Goal: Answer question/provide support: Share knowledge or assist other users

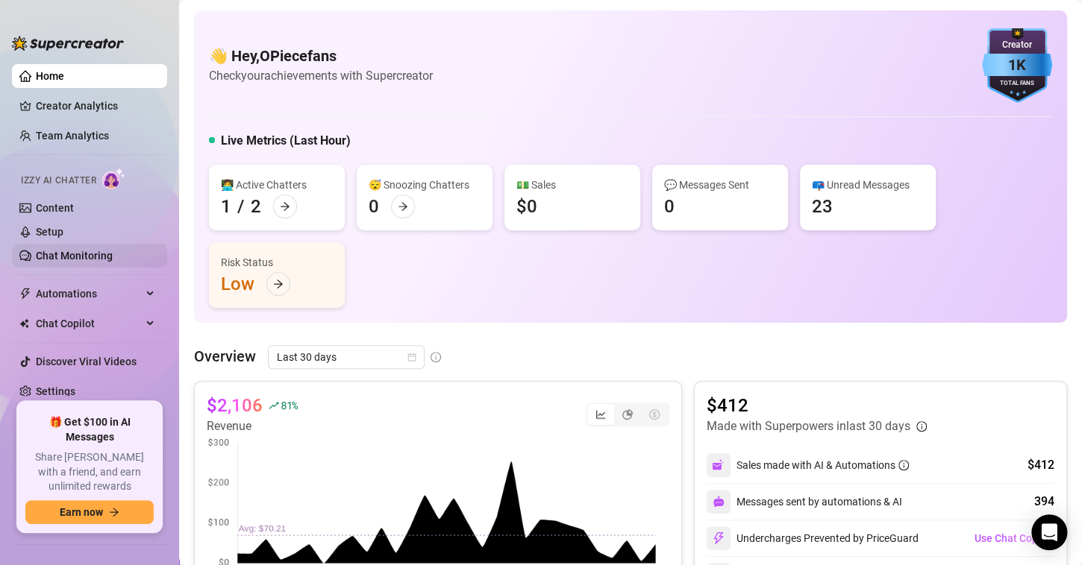
click at [38, 254] on link "Chat Monitoring" at bounding box center [74, 256] width 77 height 12
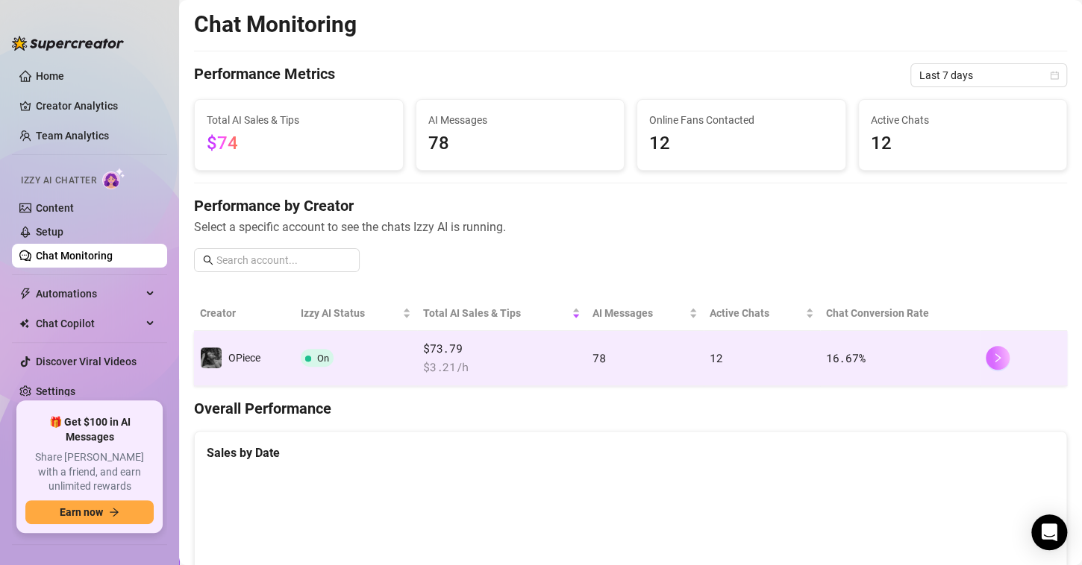
click at [992, 356] on icon "right" at bounding box center [997, 358] width 10 height 10
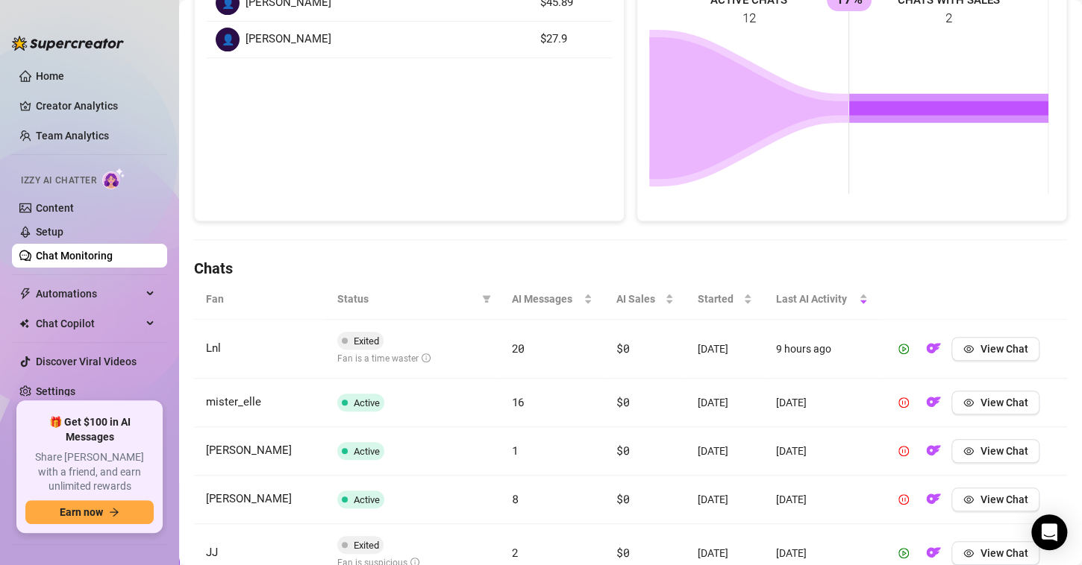
scroll to position [448, 0]
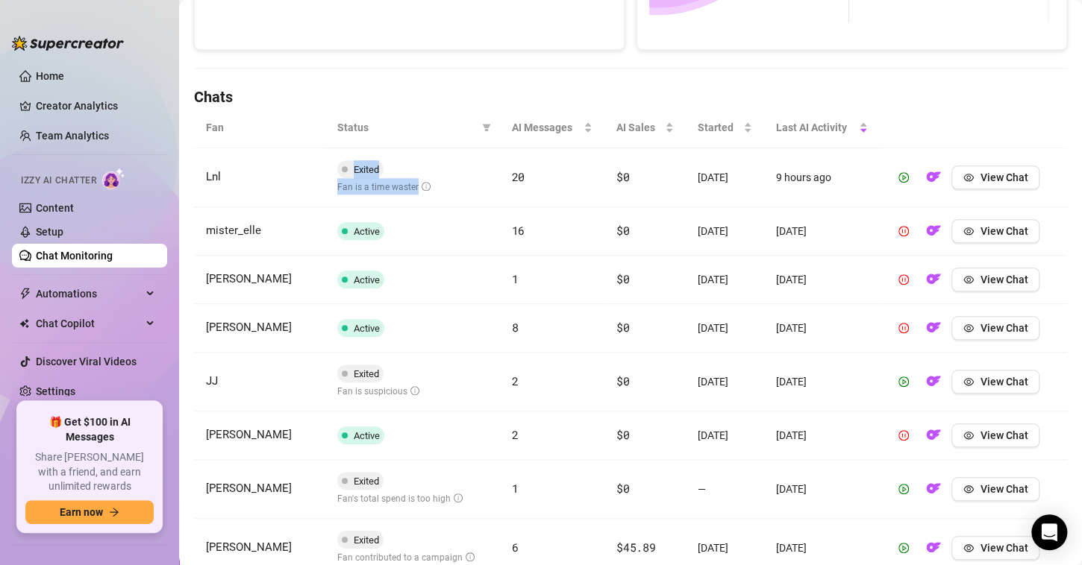
drag, startPoint x: 333, startPoint y: 186, endPoint x: 420, endPoint y: 194, distance: 86.9
click at [420, 194] on td "Exited Fan is a time waster" at bounding box center [412, 177] width 175 height 59
click at [433, 190] on td "Exited Fan is a time waster" at bounding box center [412, 177] width 175 height 59
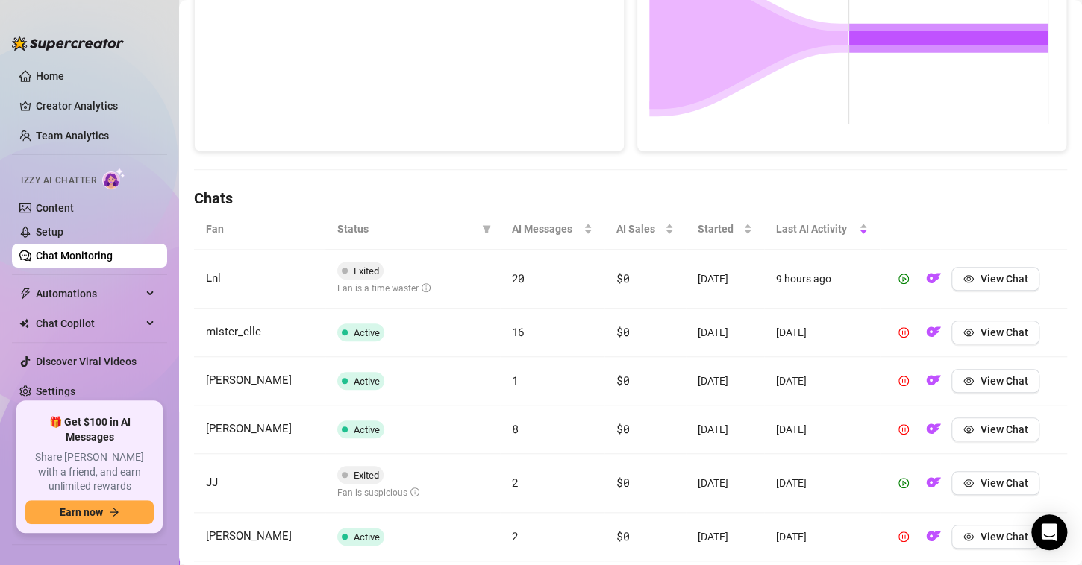
scroll to position [373, 0]
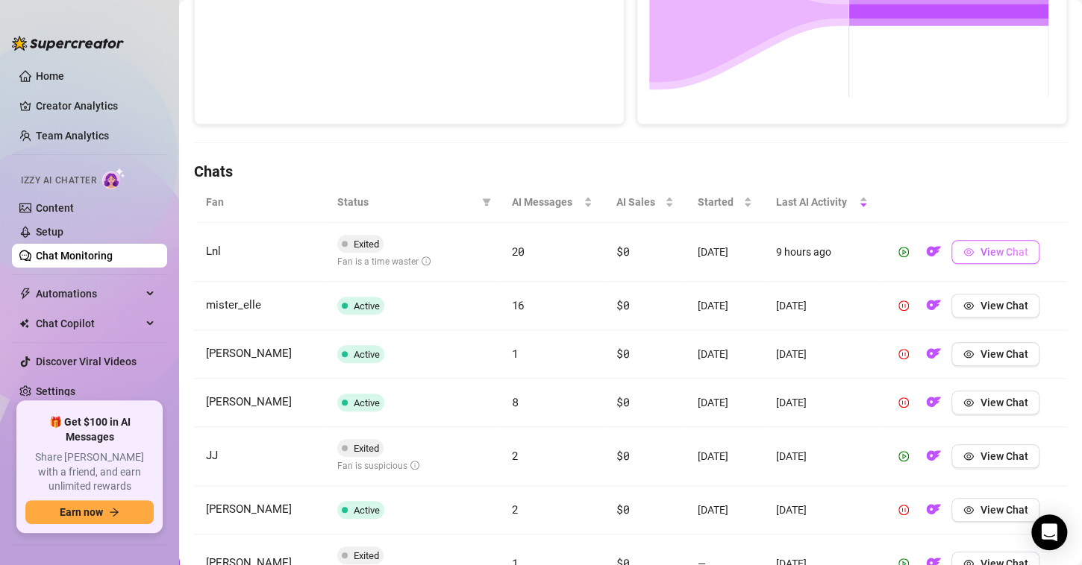
click at [967, 258] on button "View Chat" at bounding box center [995, 252] width 88 height 24
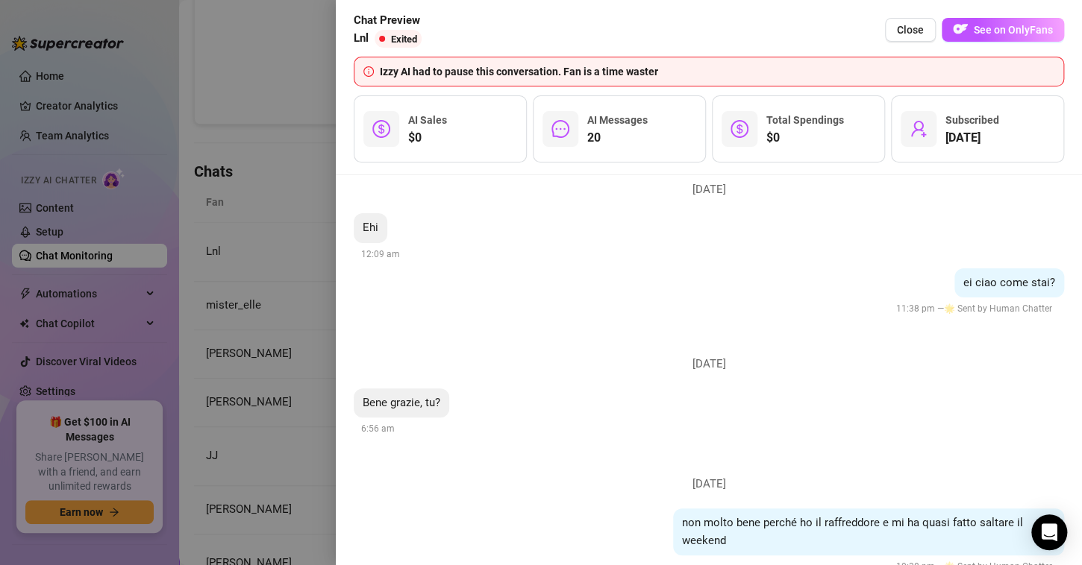
scroll to position [0, 0]
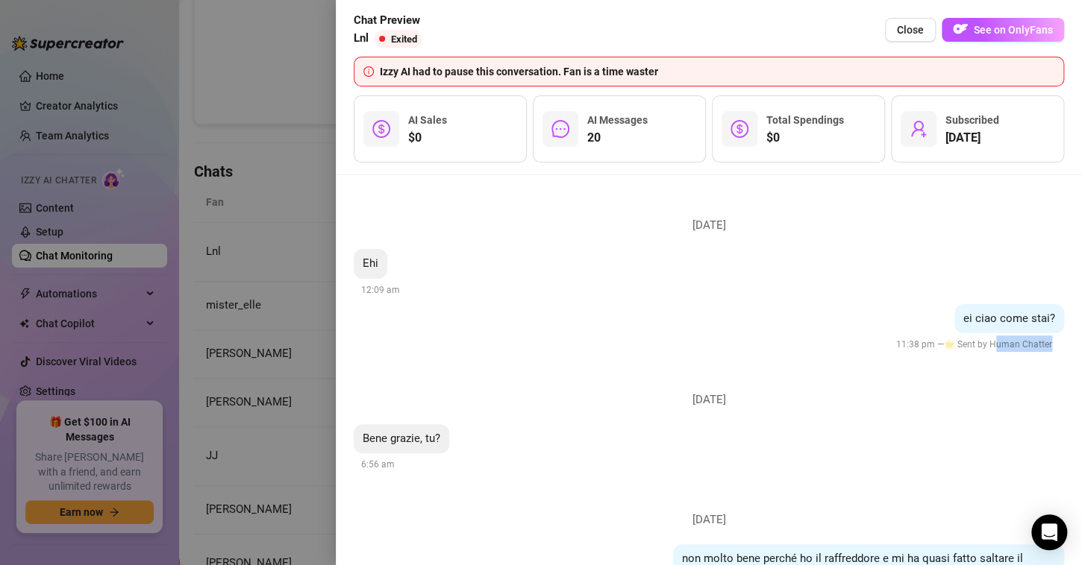
drag, startPoint x: 985, startPoint y: 342, endPoint x: 1047, endPoint y: 349, distance: 61.5
click at [1047, 349] on div "11:38 pm — 🌟 Sent by Human Chatter" at bounding box center [975, 344] width 175 height 18
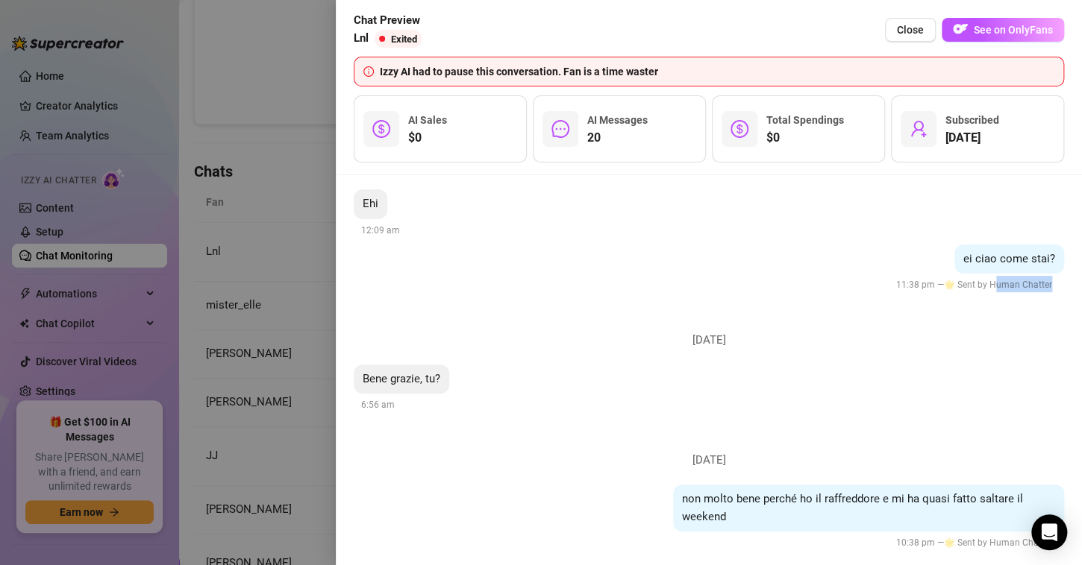
scroll to position [149, 0]
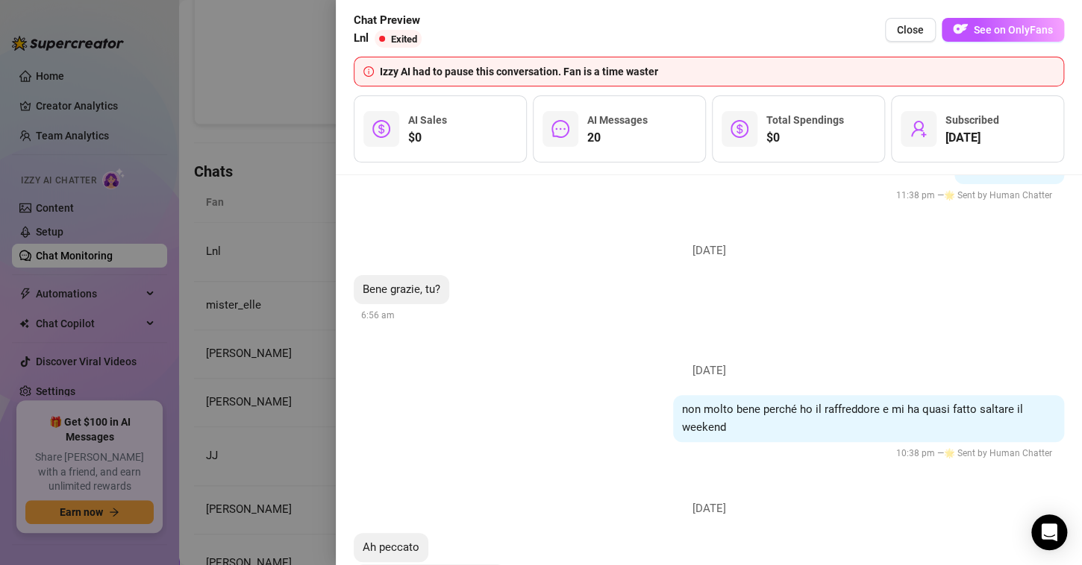
click at [676, 351] on li "[DATE] non molto bene perché ho il raffreddore e mi ha quasi fatto saltare il w…" at bounding box center [709, 408] width 710 height 138
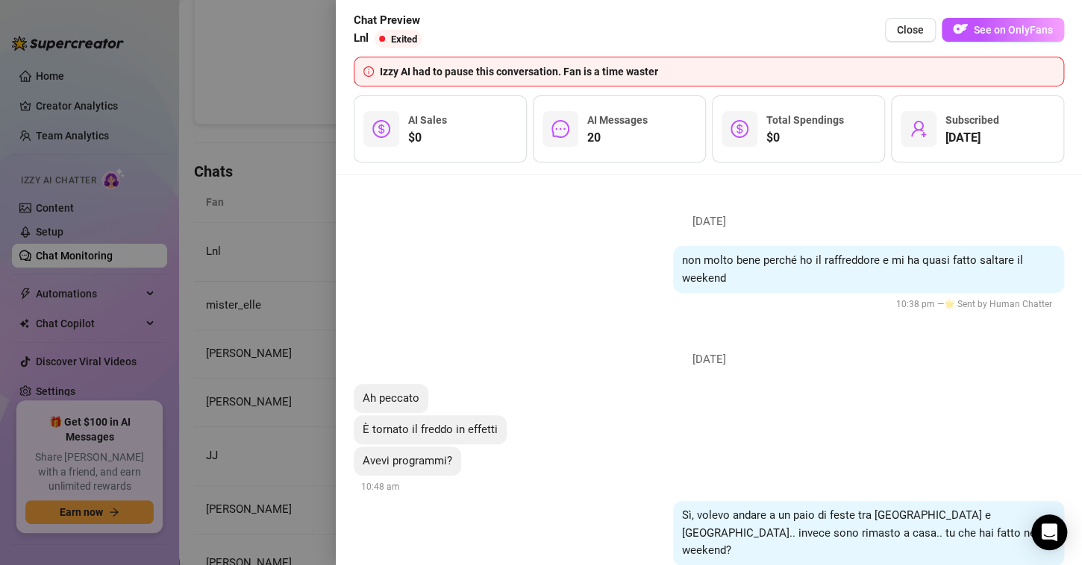
scroll to position [373, 0]
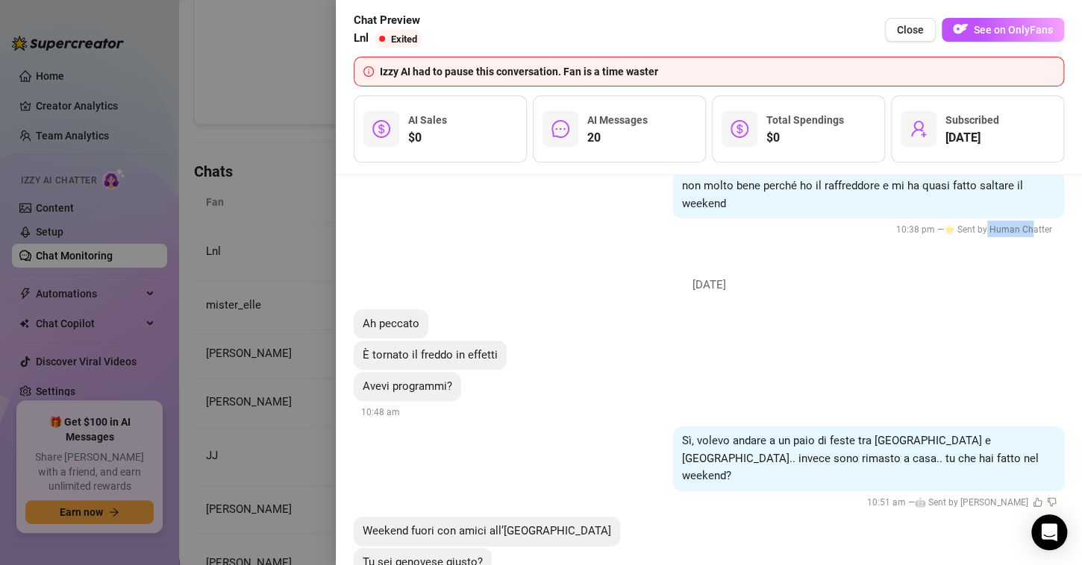
drag, startPoint x: 992, startPoint y: 235, endPoint x: 1024, endPoint y: 263, distance: 42.3
click at [975, 227] on span "🌟 Sent by Human Chatter" at bounding box center [998, 230] width 108 height 10
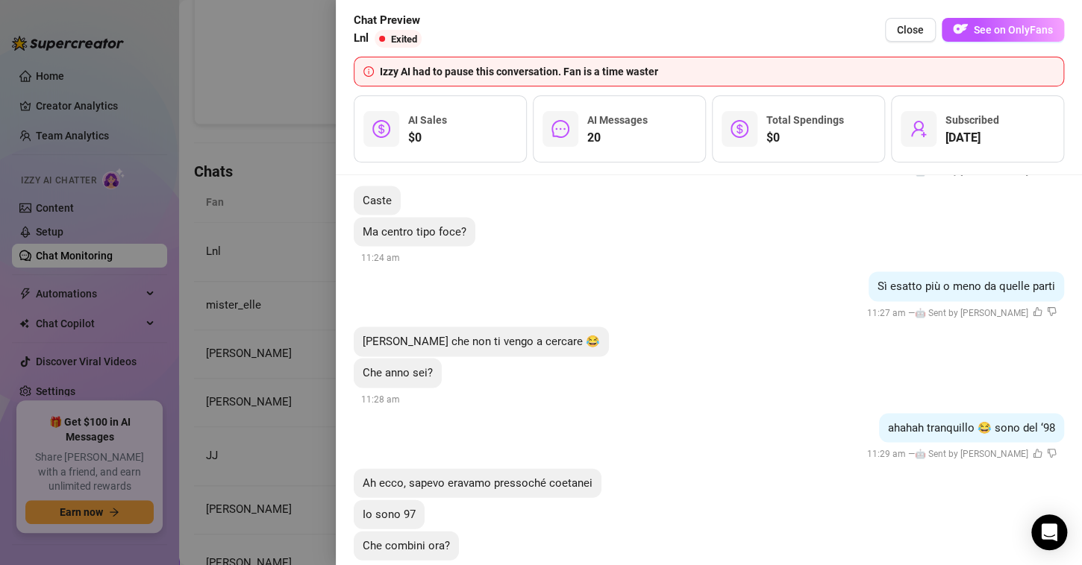
scroll to position [1417, 0]
drag, startPoint x: 895, startPoint y: 266, endPoint x: 954, endPoint y: 272, distance: 59.2
click at [954, 278] on span "Sì esatto più o meno da quelle parti" at bounding box center [966, 284] width 178 height 13
click at [754, 271] on div "Sì esatto più o meno da quelle parti 11:27 am — 🤖 Sent by [PERSON_NAME]" at bounding box center [709, 295] width 710 height 49
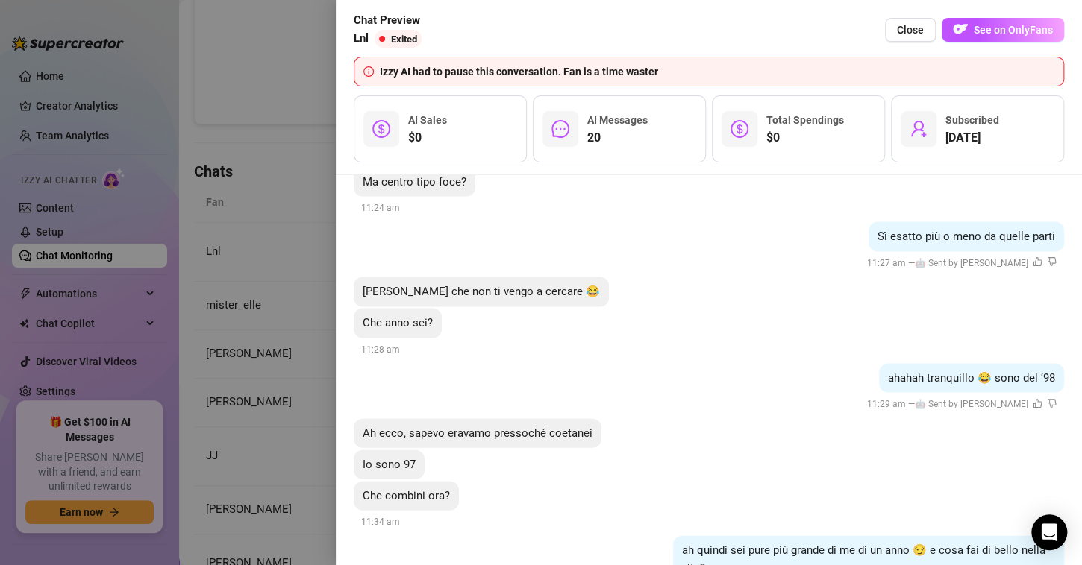
scroll to position [1492, 0]
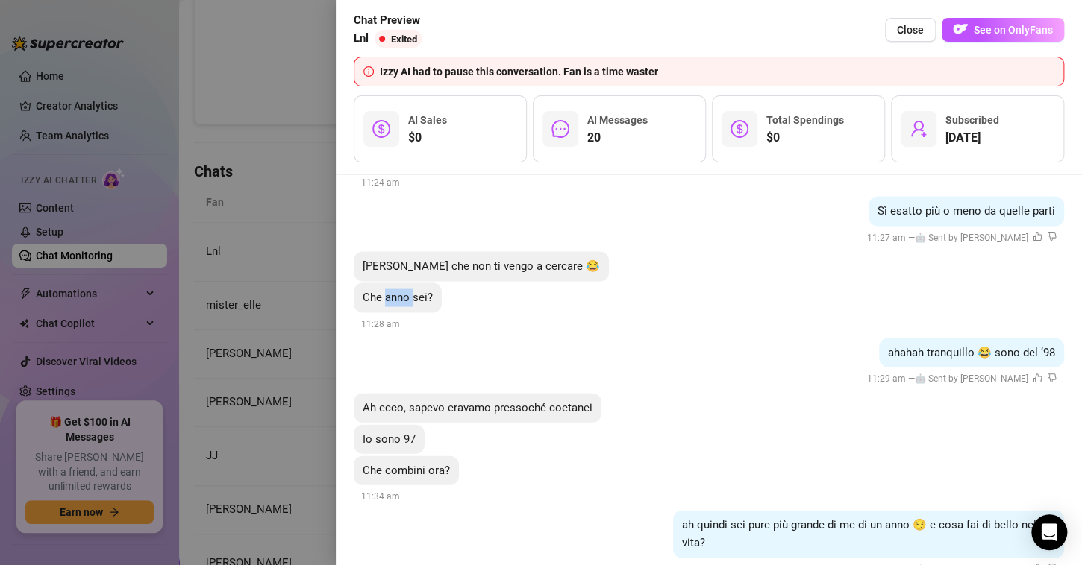
drag, startPoint x: 386, startPoint y: 274, endPoint x: 414, endPoint y: 274, distance: 27.6
click at [414, 290] on span "Che anno sei?" at bounding box center [398, 296] width 70 height 13
click at [587, 304] on div "Che anno sei? 11:28 am" at bounding box center [709, 307] width 710 height 49
drag, startPoint x: 942, startPoint y: 340, endPoint x: 1011, endPoint y: 337, distance: 68.7
click at [1011, 345] on span "ahahah tranquillo 😂 sono del ‘98" at bounding box center [971, 351] width 167 height 13
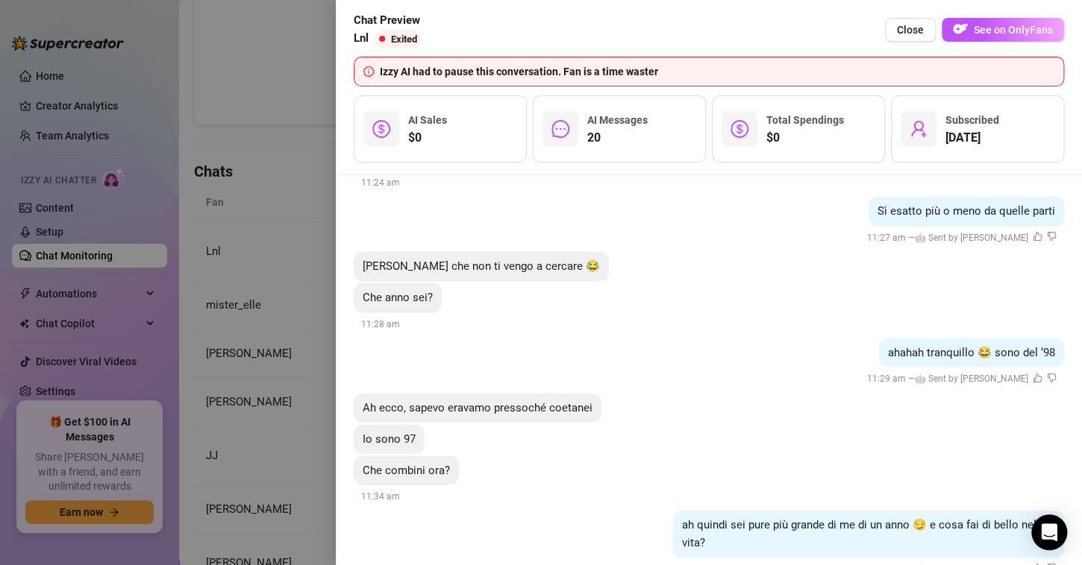
click at [727, 314] on li "[DATE] Ah peccato È tornato il freddo in effetti Avevi programmi? 10:48 am Sì, …" at bounding box center [709, 449] width 710 height 2631
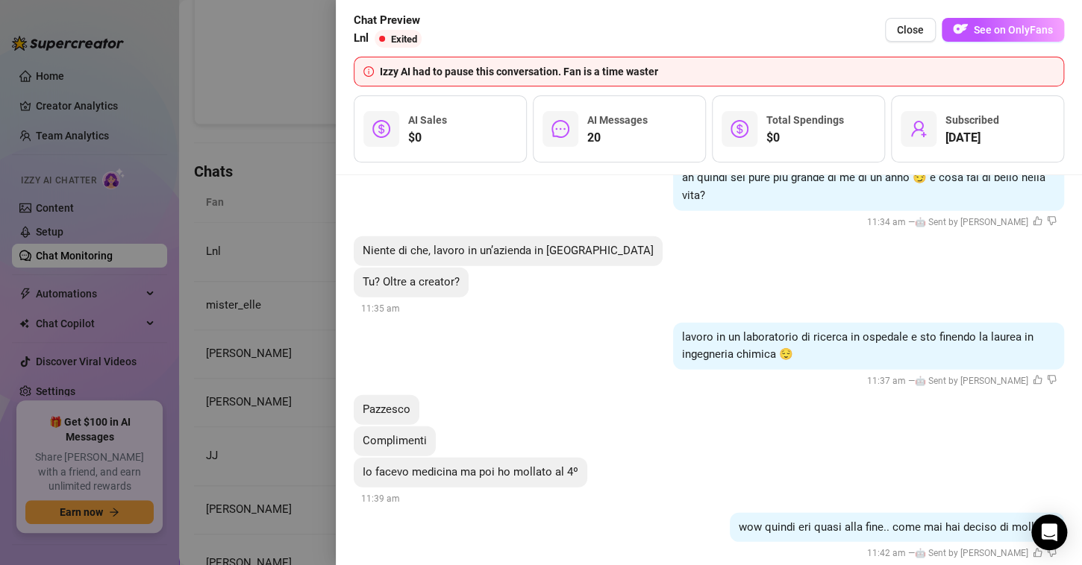
scroll to position [1865, 0]
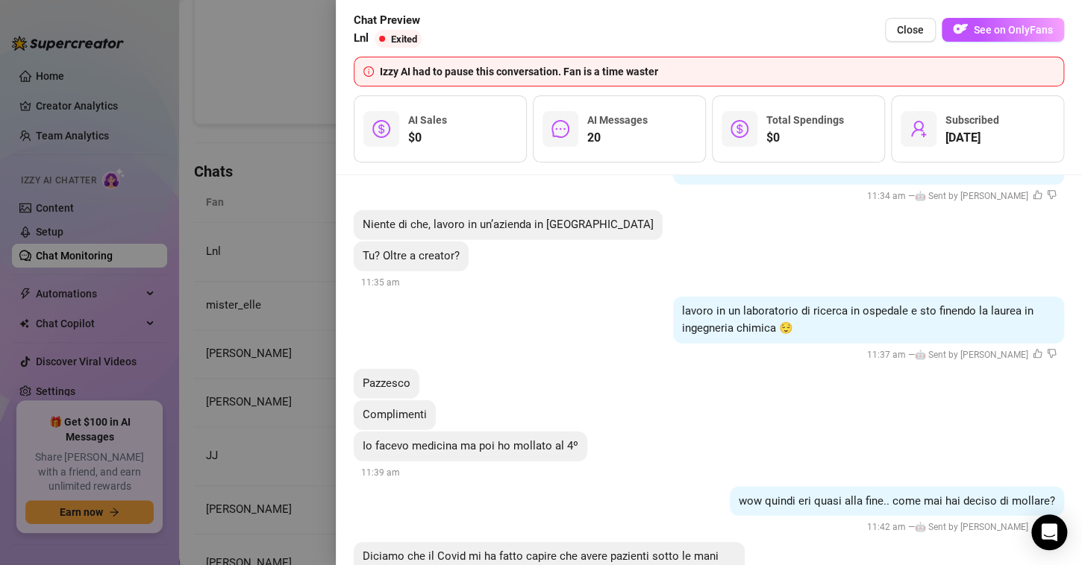
drag, startPoint x: 691, startPoint y: 286, endPoint x: 897, endPoint y: 297, distance: 206.1
click at [894, 304] on span "lavoro in un laboratorio di ricerca in ospedale e sto finendo la laurea in inge…" at bounding box center [857, 319] width 351 height 31
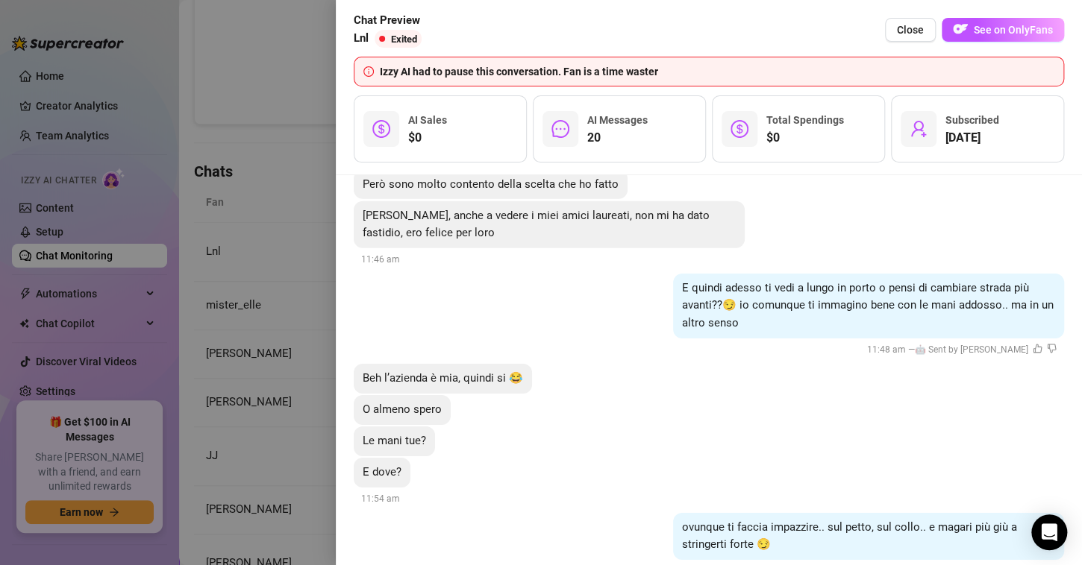
scroll to position [2312, 0]
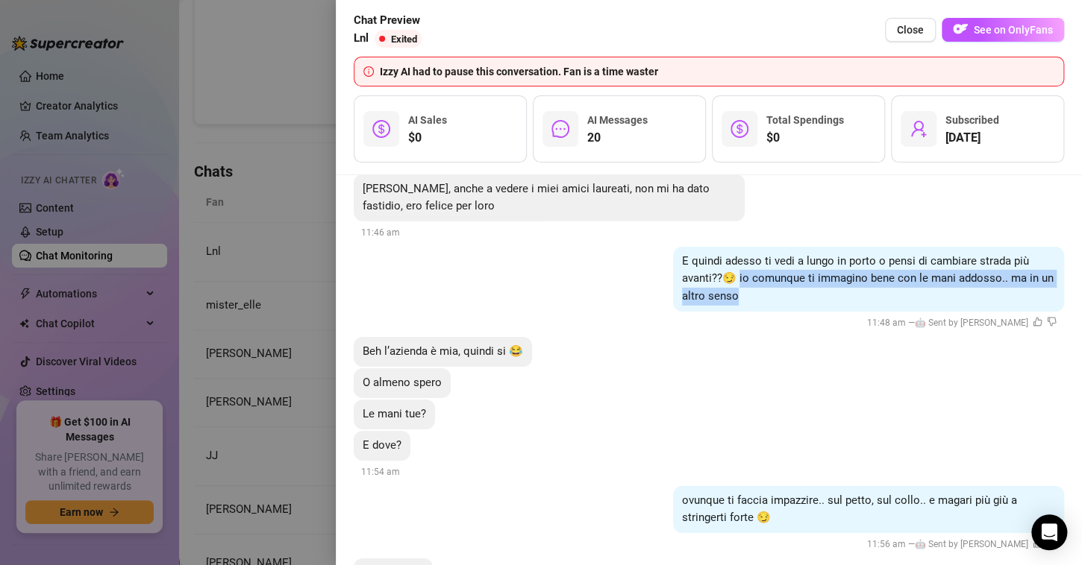
drag, startPoint x: 727, startPoint y: 260, endPoint x: 1014, endPoint y: 272, distance: 287.4
click at [1014, 272] on div "E quindi adesso ti vedi a lungo in porto o pensi di cambiare strada più avanti?…" at bounding box center [868, 279] width 391 height 65
click at [673, 285] on div "E quindi adesso ti vedi a lungo in porto o pensi di cambiare strada più avanti?…" at bounding box center [868, 279] width 391 height 65
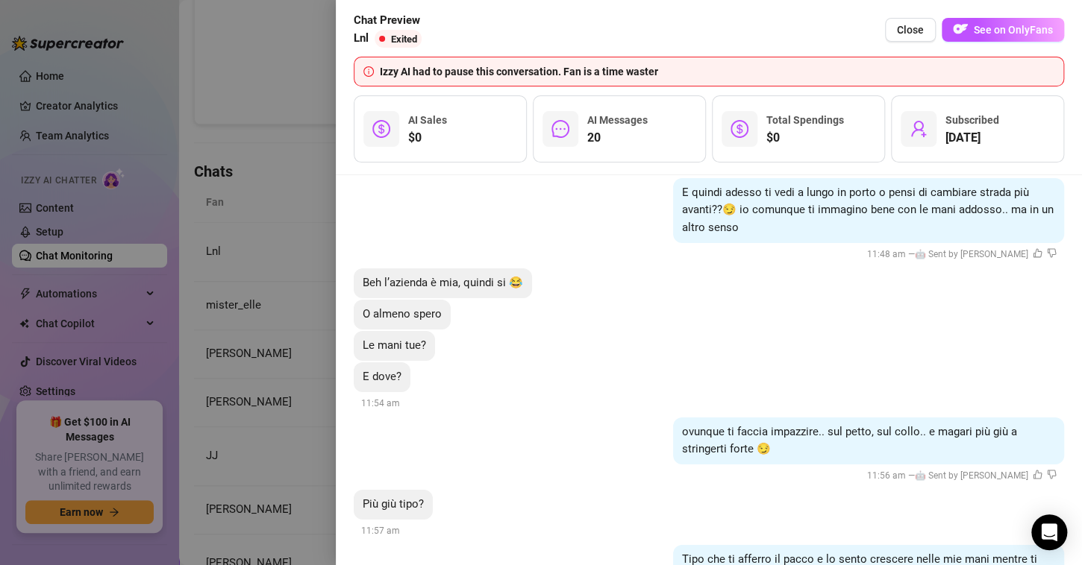
scroll to position [2461, 0]
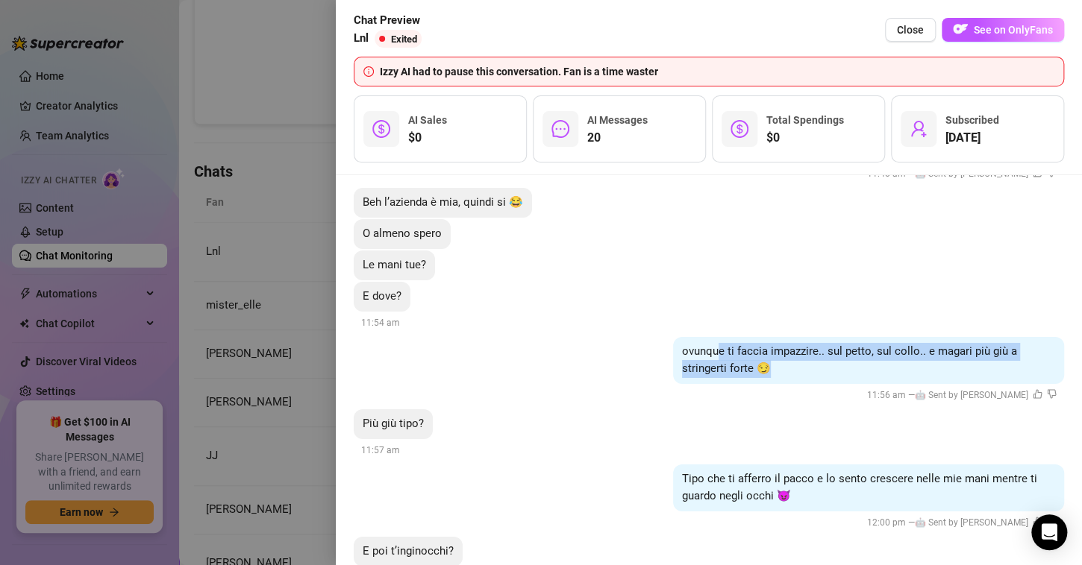
drag, startPoint x: 706, startPoint y: 330, endPoint x: 912, endPoint y: 351, distance: 206.9
click at [935, 351] on div "ovunque ti faccia impazzire.. sul petto, sul collo.. e magari più giù a stringe…" at bounding box center [868, 360] width 391 height 47
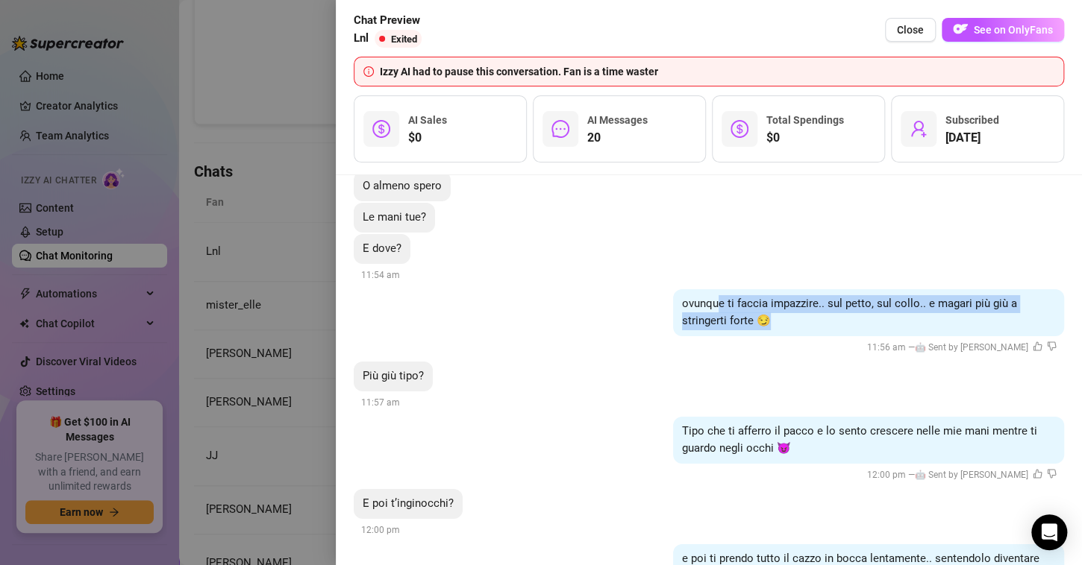
scroll to position [2536, 0]
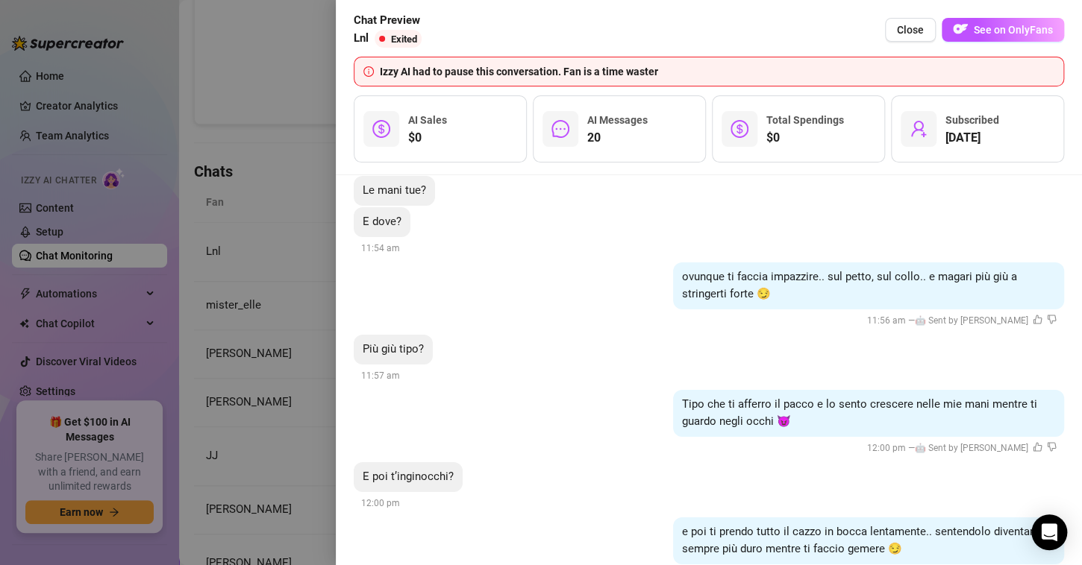
click at [406, 342] on span "Più giù tipo?" at bounding box center [393, 348] width 61 height 13
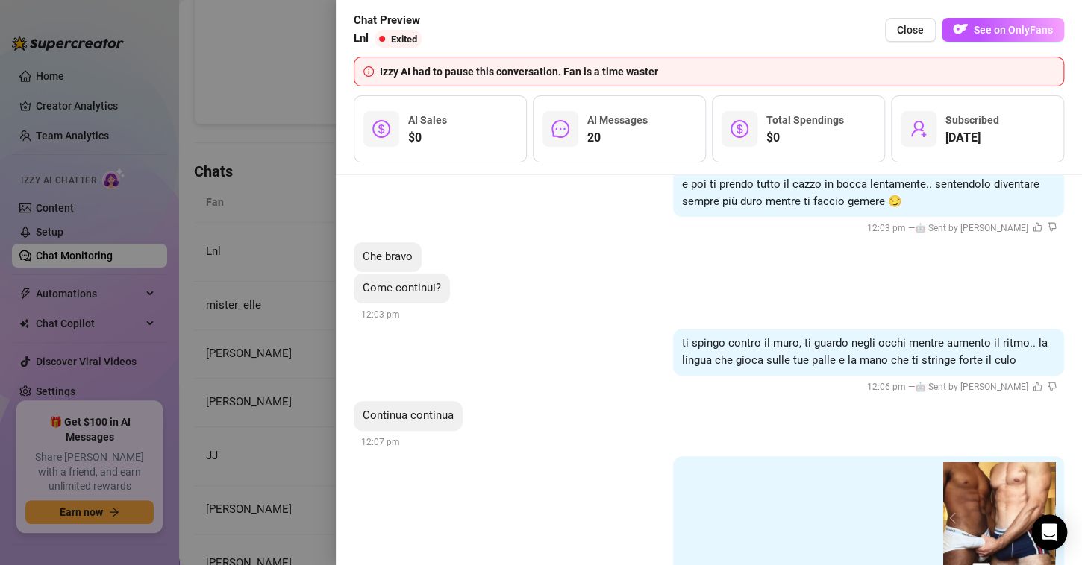
scroll to position [2909, 0]
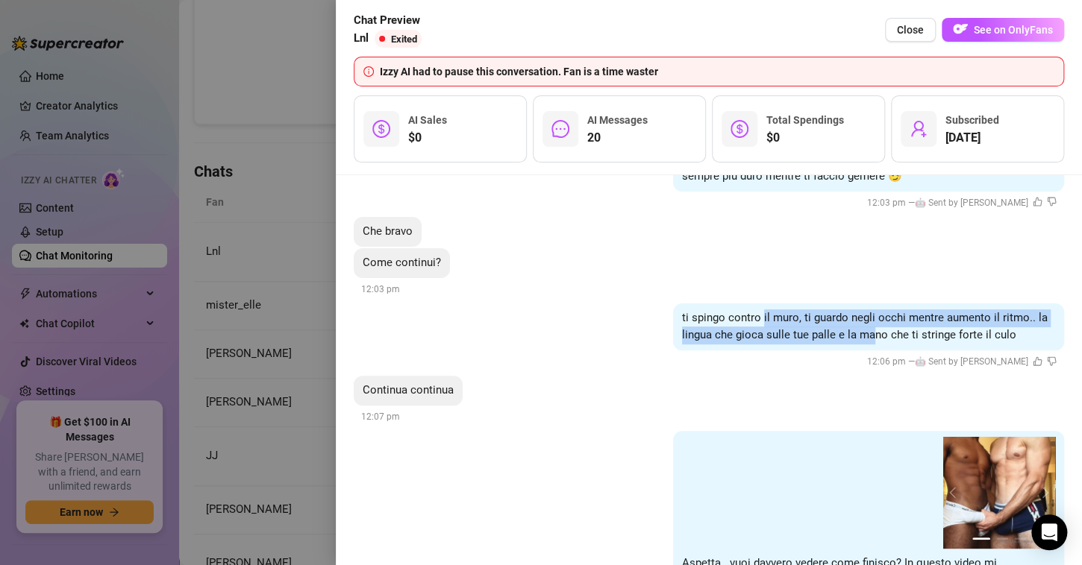
drag, startPoint x: 751, startPoint y: 295, endPoint x: 862, endPoint y: 307, distance: 111.0
click at [862, 307] on div "ti spingo contro il muro, ti guardo negli occhi mentre aumento il ritmo.. la li…" at bounding box center [868, 327] width 391 height 47
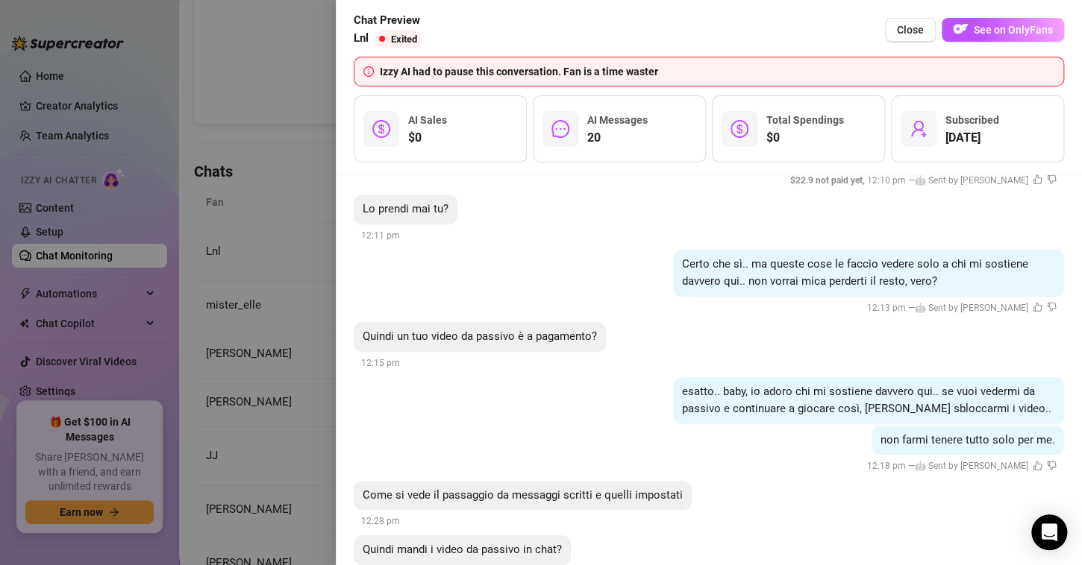
scroll to position [3357, 0]
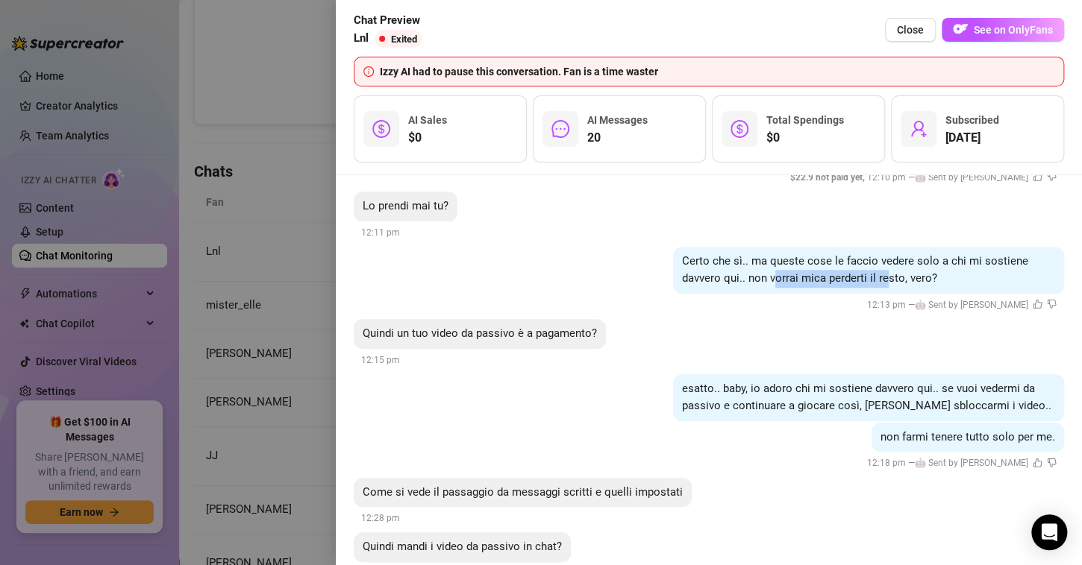
drag, startPoint x: 762, startPoint y: 261, endPoint x: 872, endPoint y: 265, distance: 110.5
click at [872, 265] on div "Certo che sì.. ma queste cose le faccio vedere solo a chi mi sostiene davvero q…" at bounding box center [868, 270] width 391 height 47
click at [626, 276] on div "Certo che sì.. ma queste cose le faccio vedere solo a chi mi sostiene davvero q…" at bounding box center [709, 280] width 710 height 67
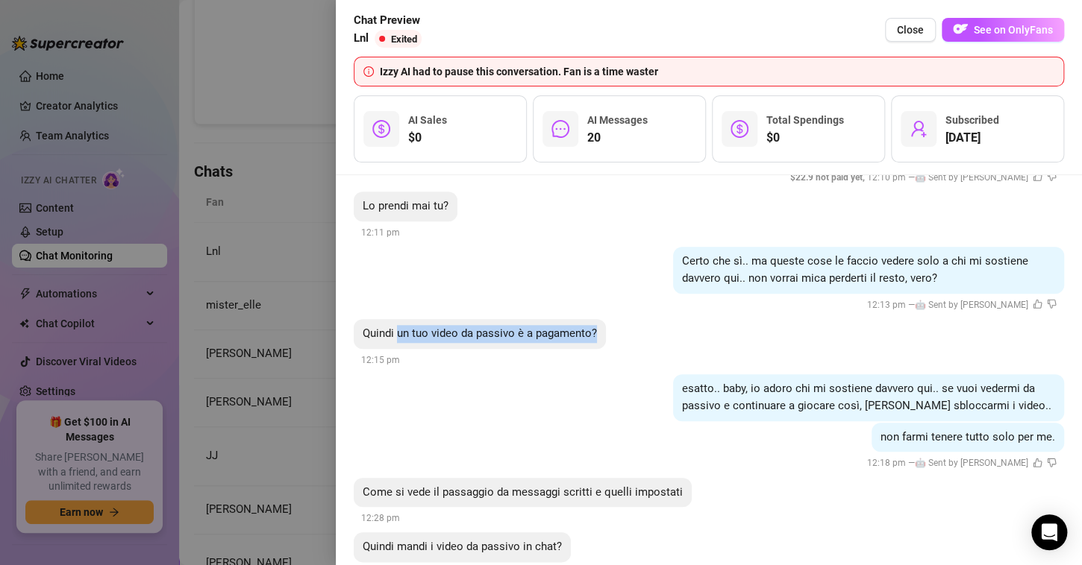
drag, startPoint x: 397, startPoint y: 307, endPoint x: 594, endPoint y: 325, distance: 197.7
click at [594, 325] on div "Quindi un tuo video da passivo è a pagamento?" at bounding box center [480, 334] width 252 height 30
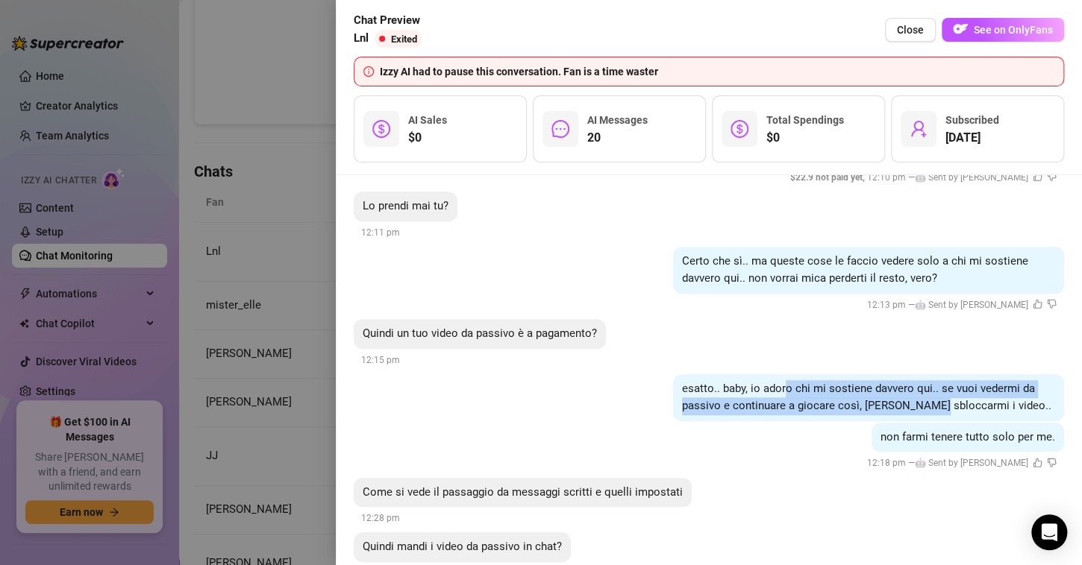
drag, startPoint x: 774, startPoint y: 371, endPoint x: 918, endPoint y: 384, distance: 145.3
click at [918, 384] on span "esatto.. baby, io adoro chi mi sostiene davvero qui.. se vuoi vedermi da passiv…" at bounding box center [866, 397] width 369 height 31
click at [832, 391] on span "esatto.. baby, io adoro chi mi sostiene davvero qui.. se vuoi vedermi da passiv…" at bounding box center [866, 397] width 369 height 31
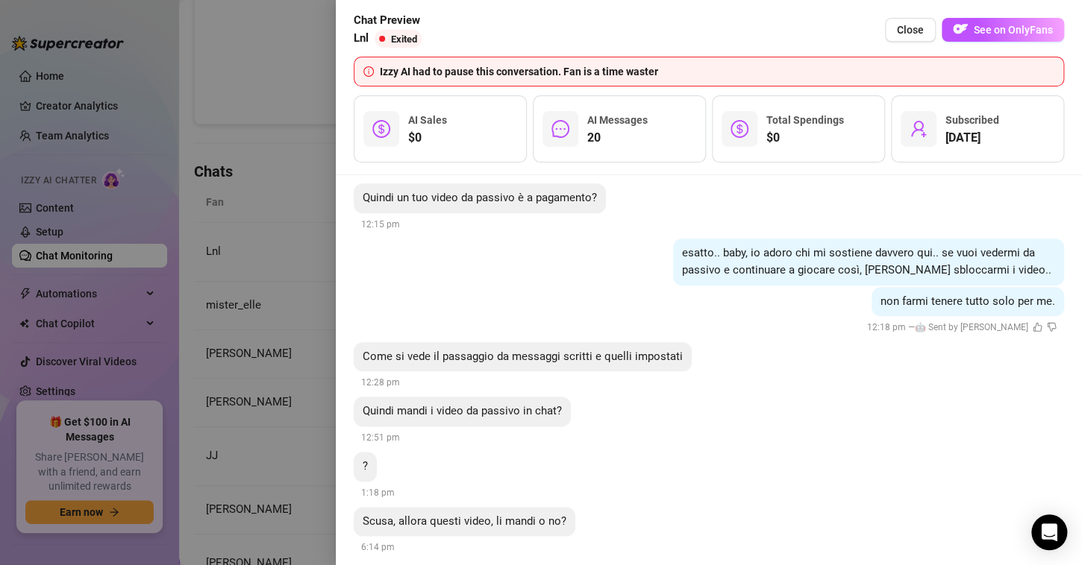
scroll to position [3493, 0]
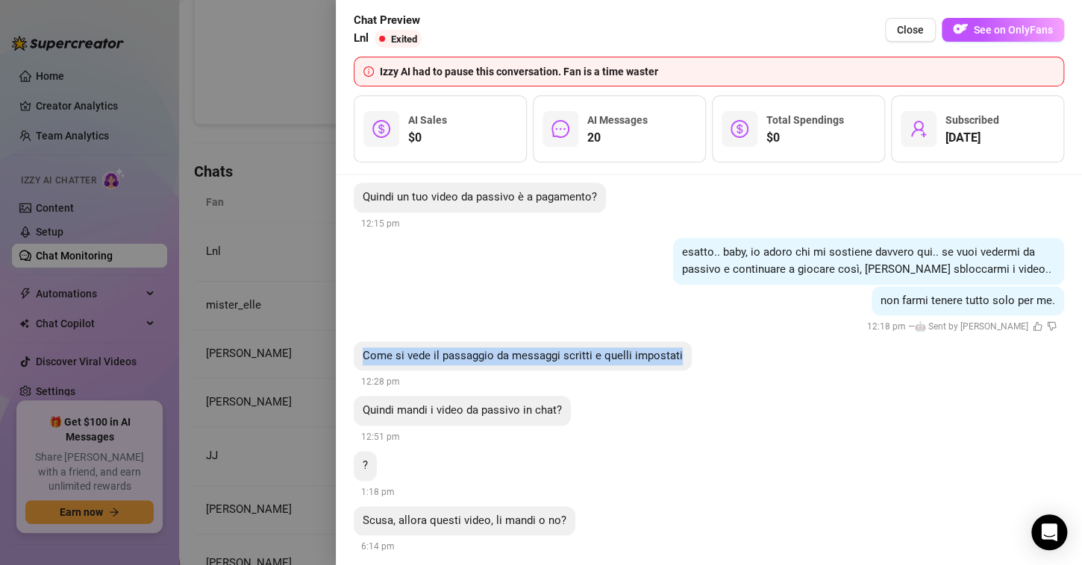
drag, startPoint x: 360, startPoint y: 331, endPoint x: 677, endPoint y: 348, distance: 317.5
click at [677, 348] on div "Come si vede il passaggio da messaggi scritti e quelli impostati" at bounding box center [523, 357] width 338 height 30
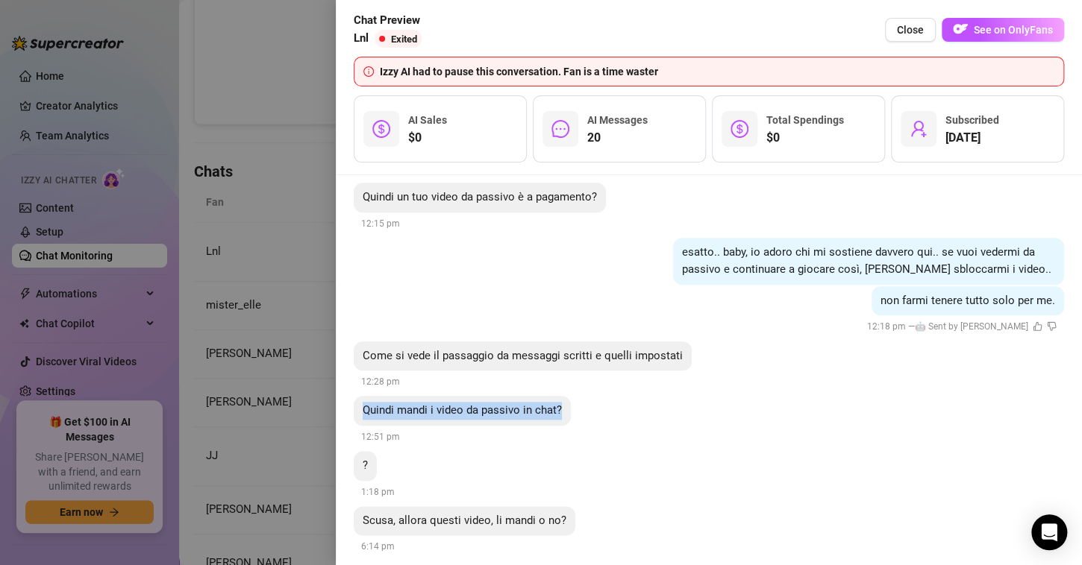
drag, startPoint x: 357, startPoint y: 392, endPoint x: 575, endPoint y: 403, distance: 218.1
click at [575, 403] on div "Quindi mandi i video da passivo in chat? 12:51 pm" at bounding box center [709, 420] width 710 height 49
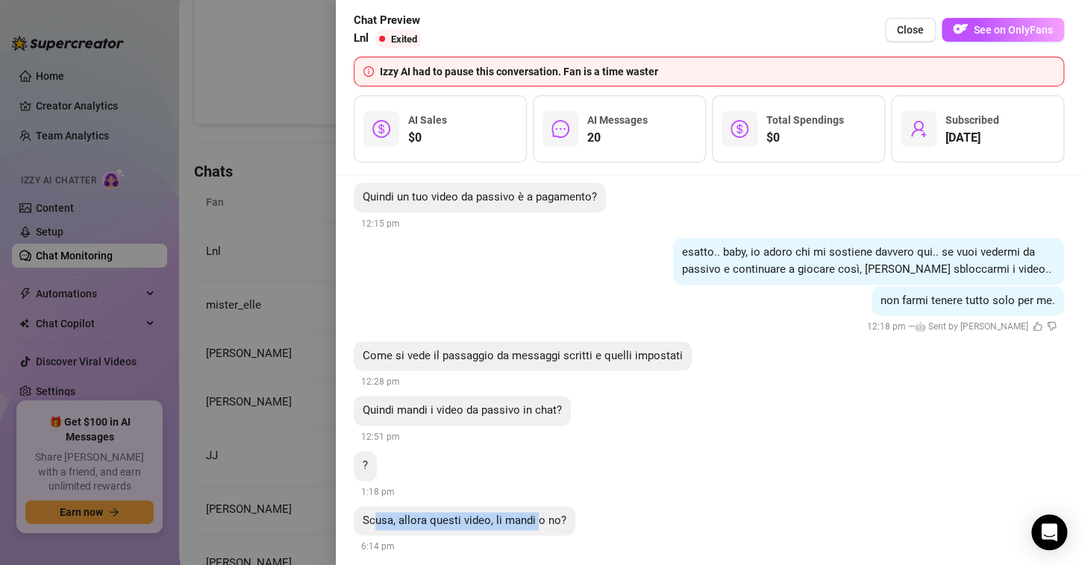
drag, startPoint x: 381, startPoint y: 503, endPoint x: 590, endPoint y: 489, distance: 209.3
click at [537, 514] on span "Scusa, allora questi video, li mandi o no?" at bounding box center [465, 520] width 204 height 13
click at [732, 396] on div "Quindi mandi i video da passivo in chat? 12:51 pm" at bounding box center [709, 420] width 710 height 49
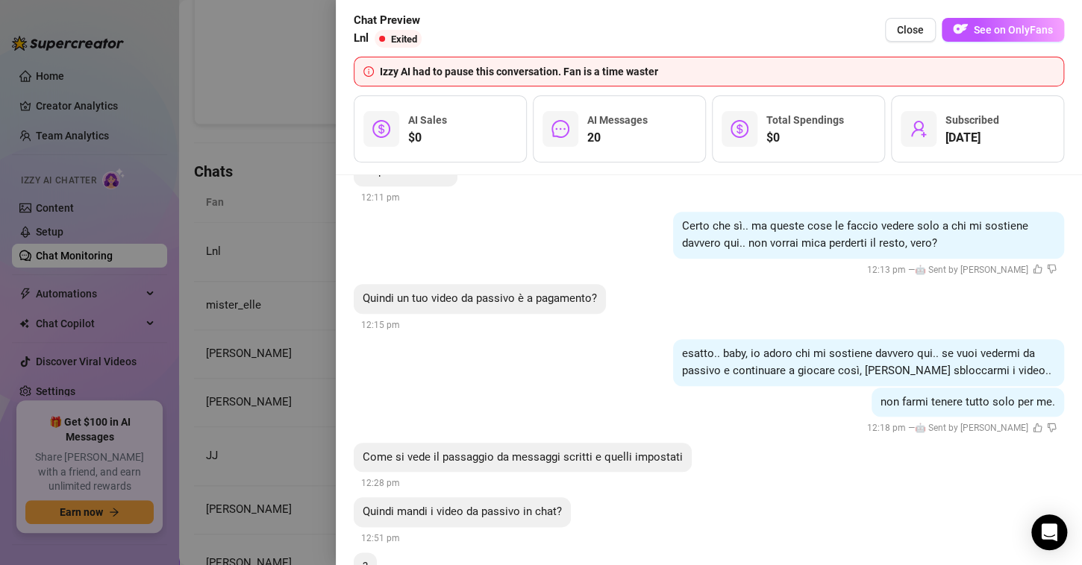
scroll to position [3344, 0]
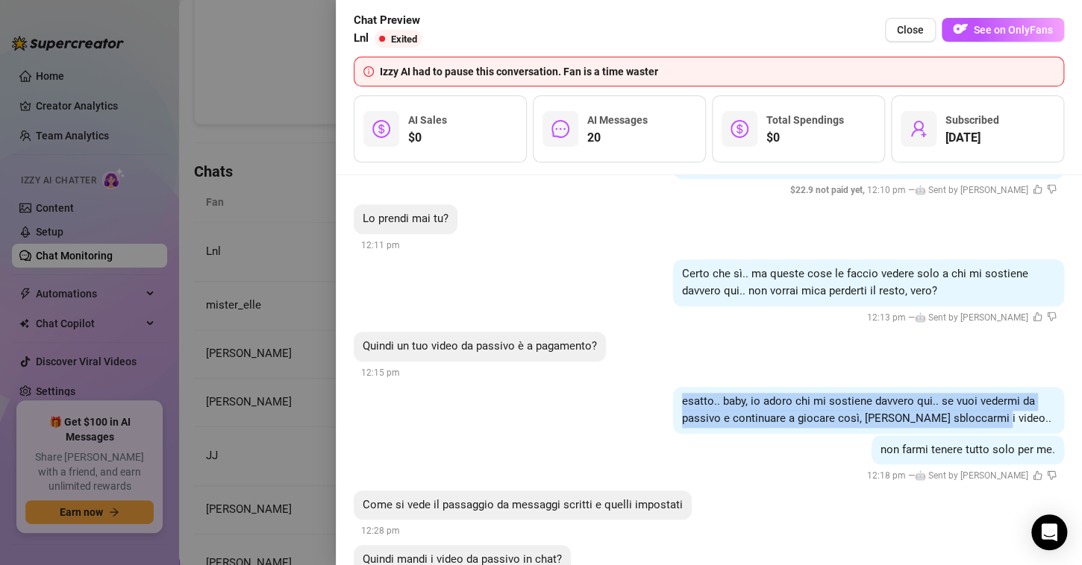
drag, startPoint x: 662, startPoint y: 380, endPoint x: 1006, endPoint y: 411, distance: 346.0
click at [1006, 411] on div "esatto.. baby, io adoro chi mi sostiene davvero qui.. se vuoi vedermi da passiv…" at bounding box center [868, 410] width 391 height 47
click at [908, 395] on span "esatto.. baby, io adoro chi mi sostiene davvero qui.. se vuoi vedermi da passiv…" at bounding box center [866, 410] width 369 height 31
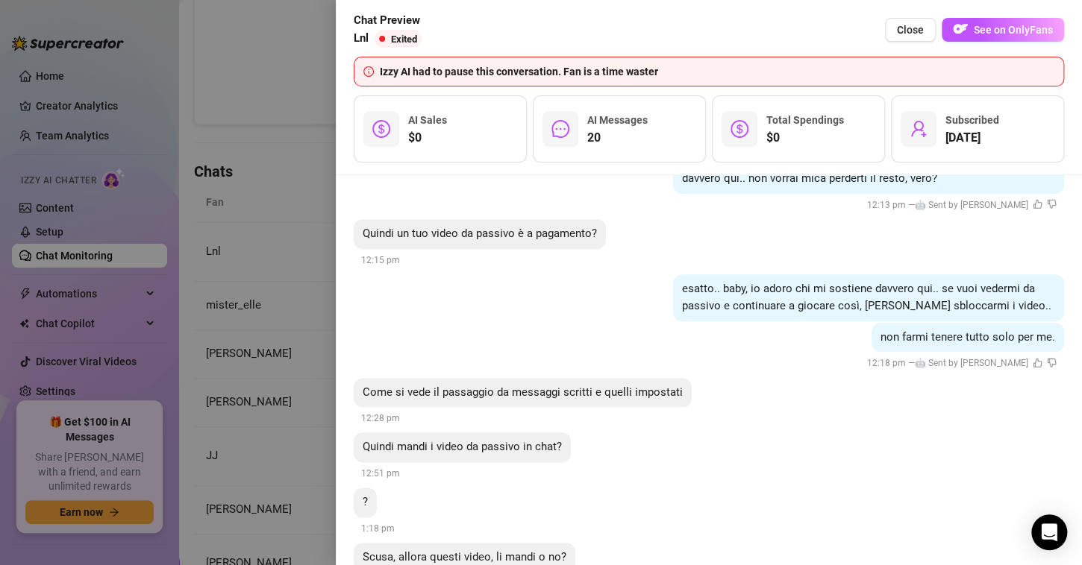
scroll to position [3493, 0]
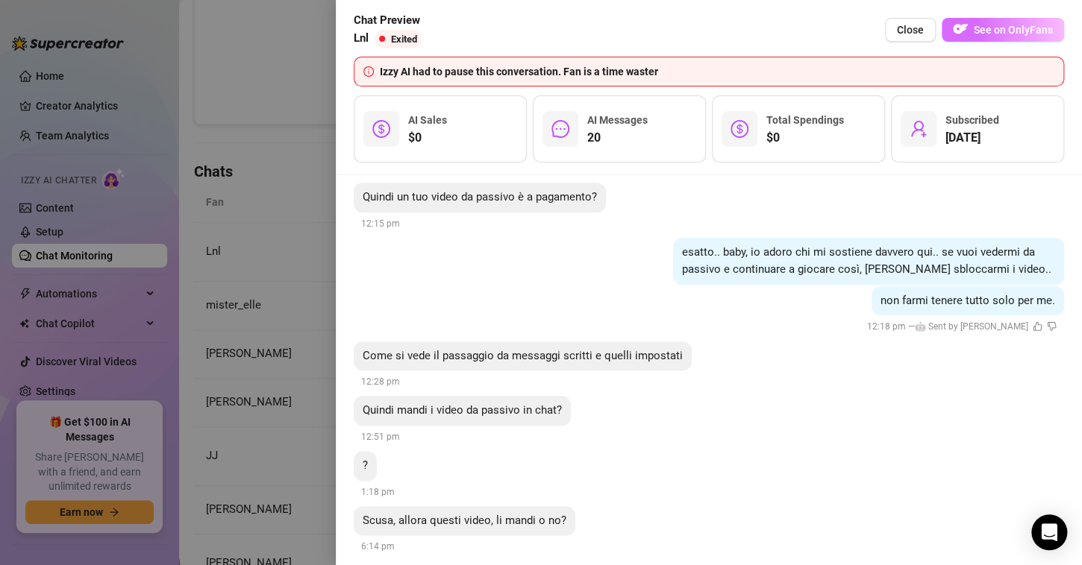
click at [1001, 32] on span "See on OnlyFans" at bounding box center [1012, 30] width 79 height 12
click at [908, 27] on span "Close" at bounding box center [910, 30] width 27 height 12
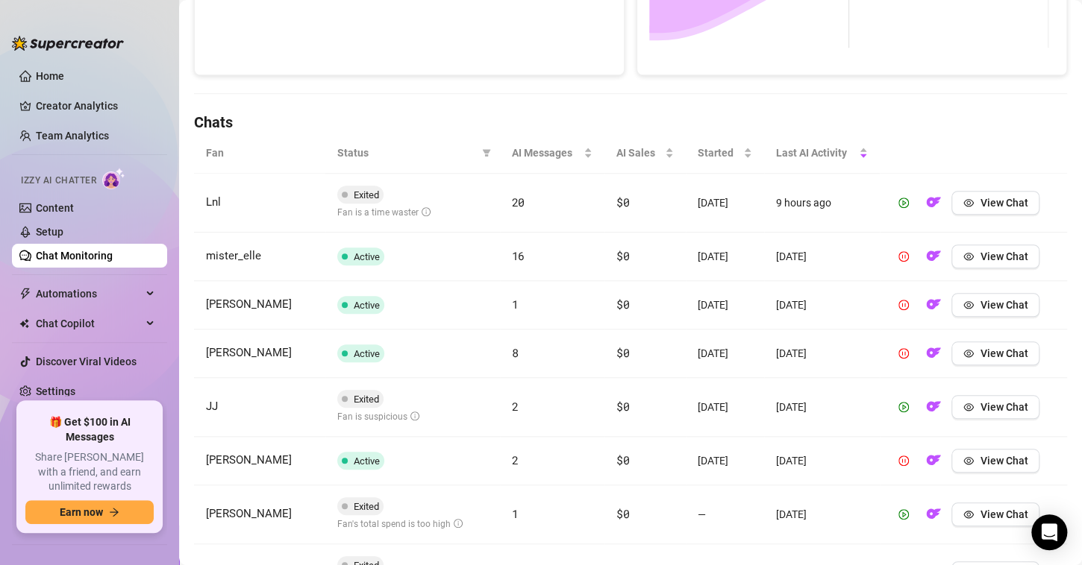
scroll to position [448, 0]
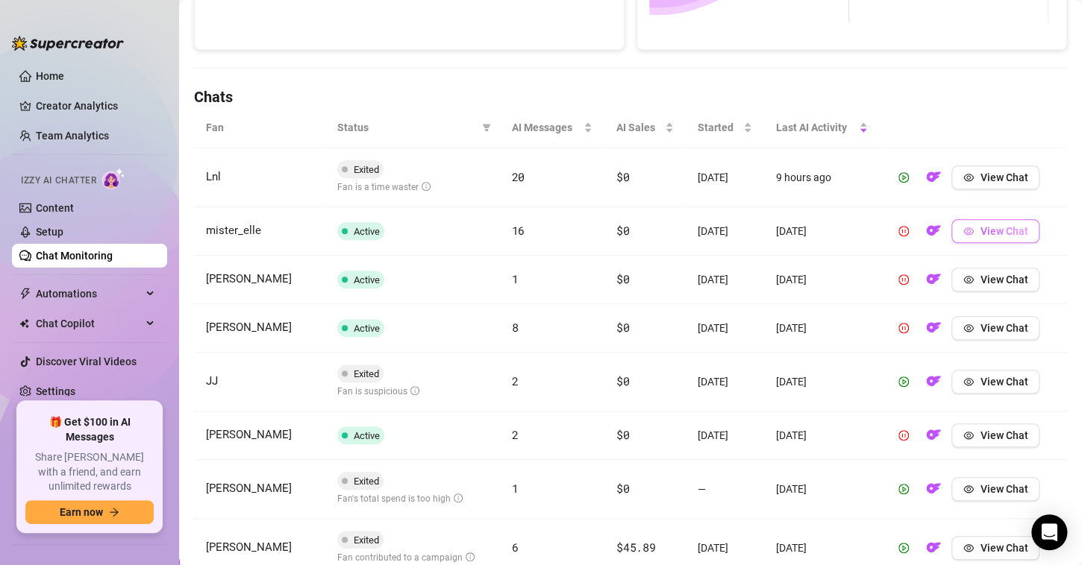
click at [971, 235] on button "View Chat" at bounding box center [995, 231] width 88 height 24
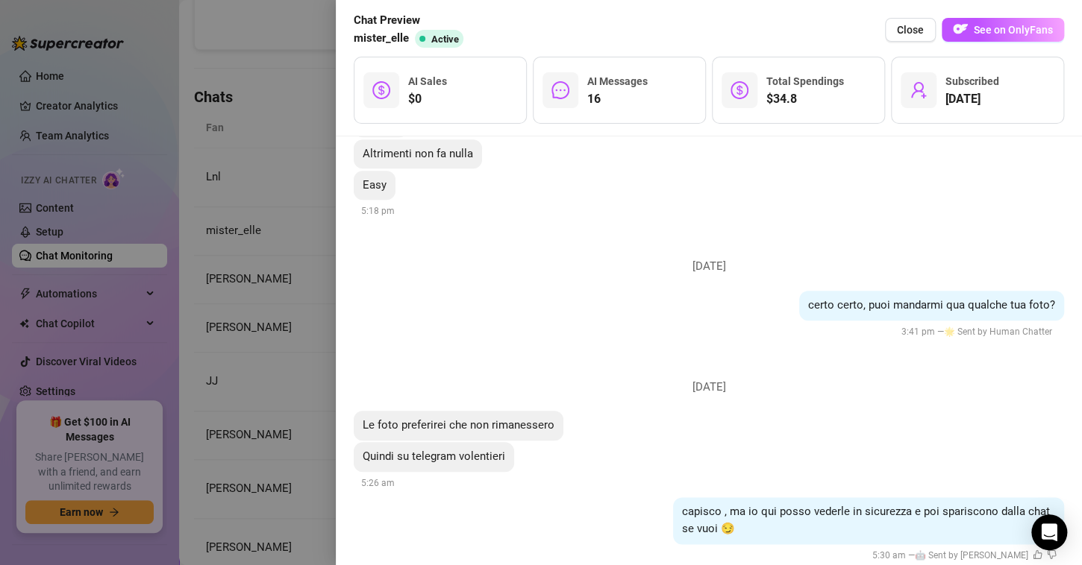
scroll to position [3395, 0]
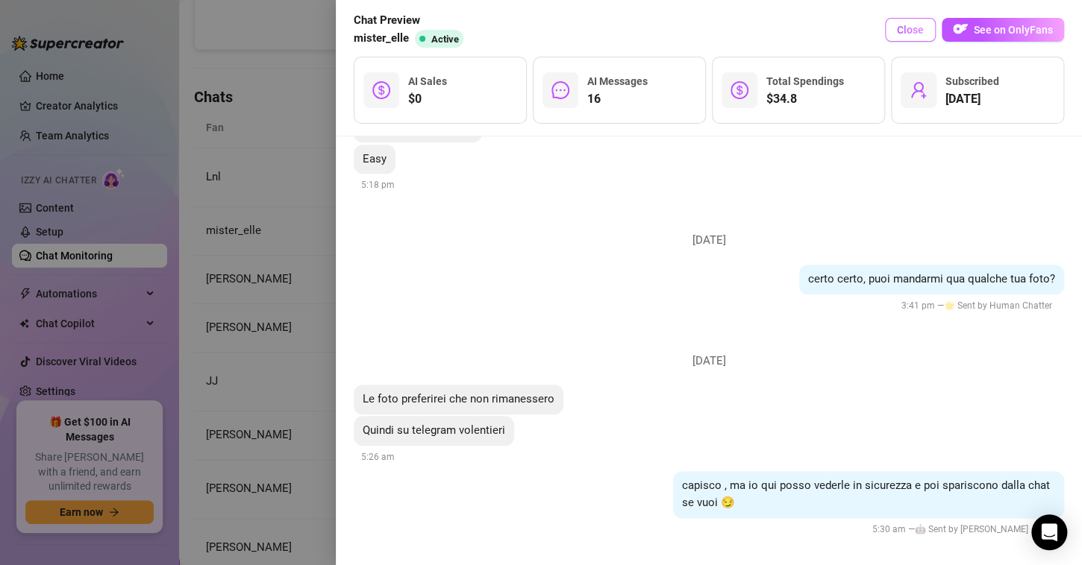
click at [922, 36] on span "Close" at bounding box center [910, 30] width 27 height 12
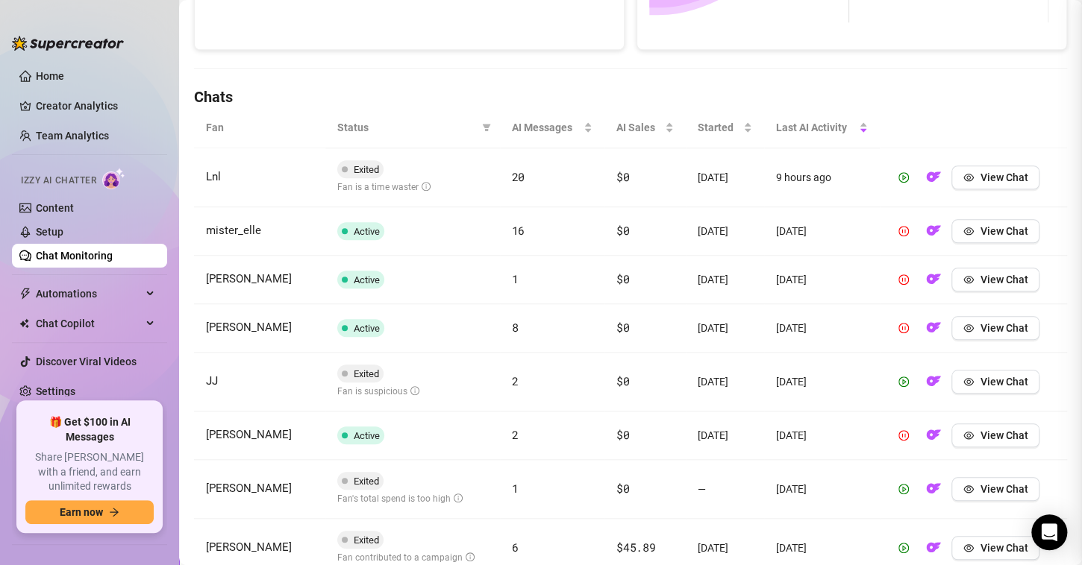
scroll to position [0, 0]
